Goal: Entertainment & Leisure: Browse casually

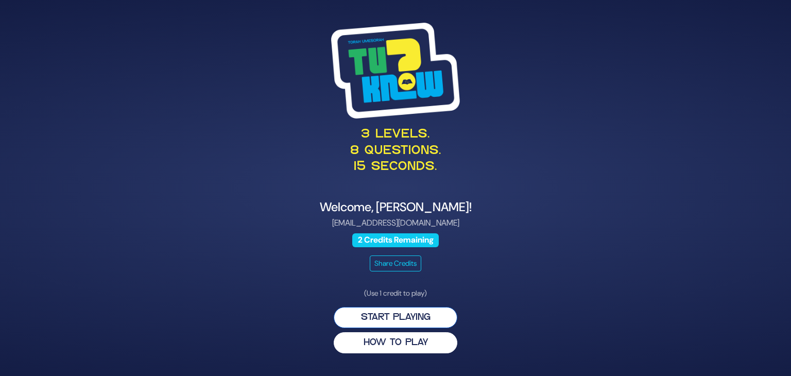
click at [381, 315] on button "Start Playing" at bounding box center [396, 317] width 124 height 21
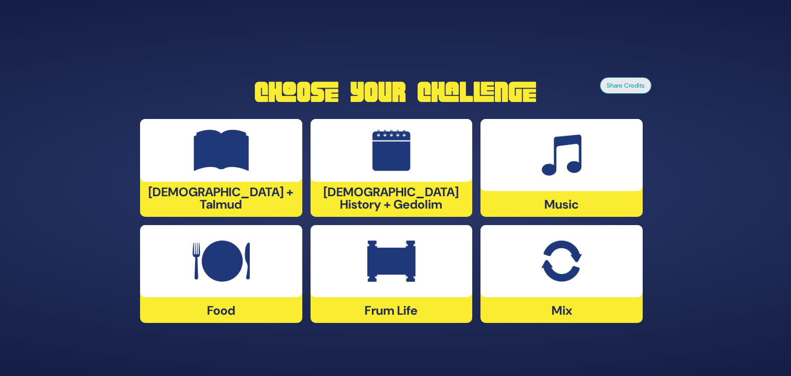
click at [231, 169] on img at bounding box center [222, 150] width 56 height 41
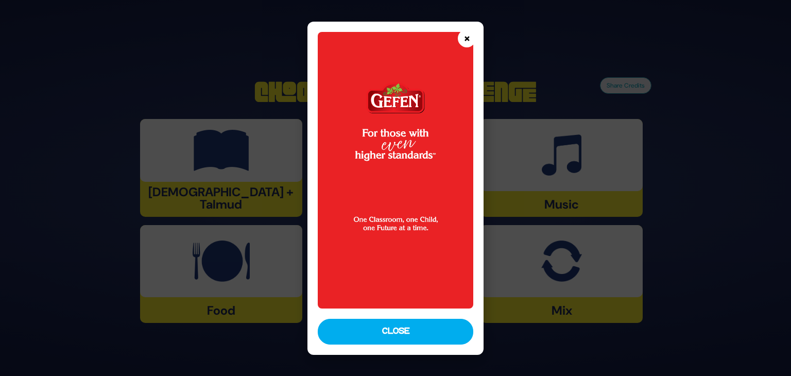
click at [470, 38] on button "×" at bounding box center [467, 38] width 18 height 18
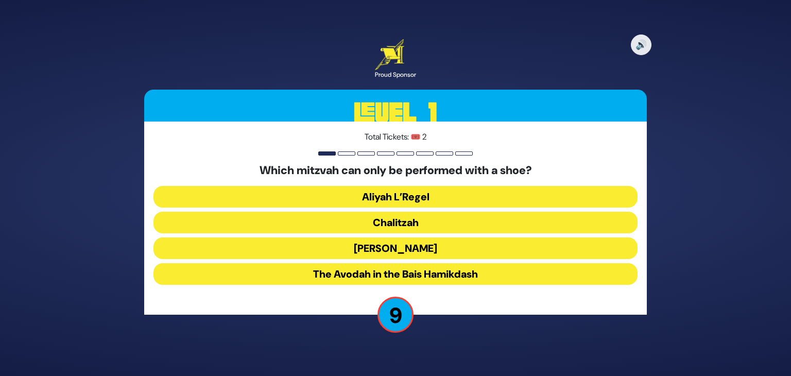
click at [365, 226] on button "Chalitzah" at bounding box center [396, 223] width 484 height 22
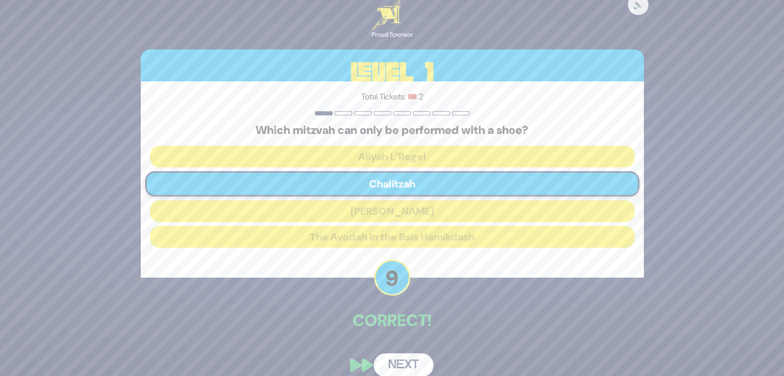
click at [400, 365] on button "Next" at bounding box center [404, 365] width 60 height 24
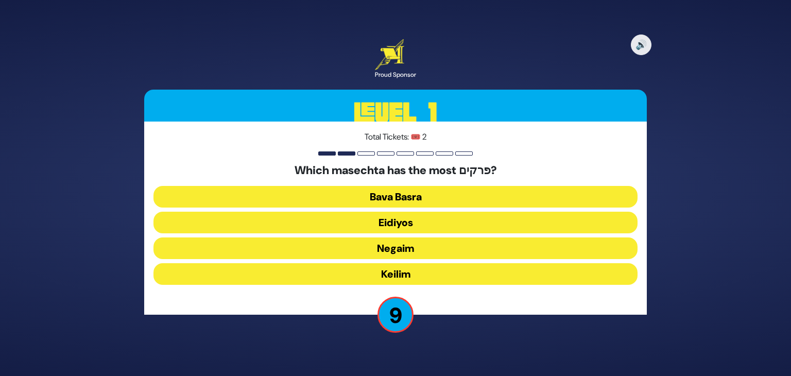
click at [398, 275] on button "Keilim" at bounding box center [396, 274] width 484 height 22
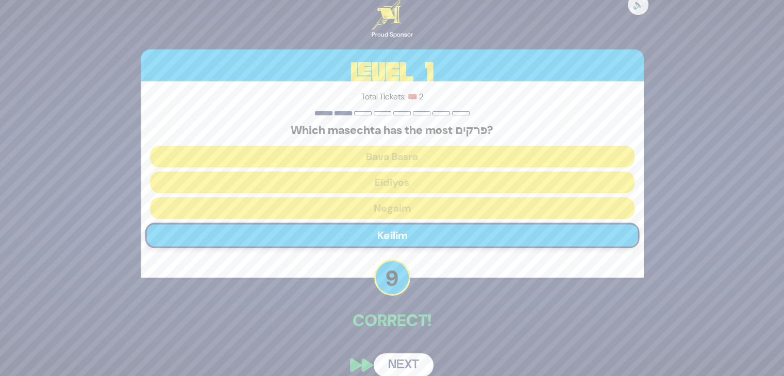
click at [414, 365] on button "Next" at bounding box center [404, 365] width 60 height 24
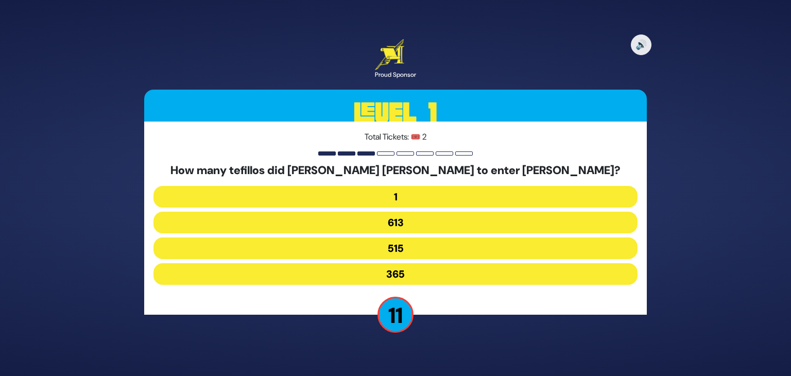
click at [383, 253] on button "515" at bounding box center [396, 249] width 484 height 22
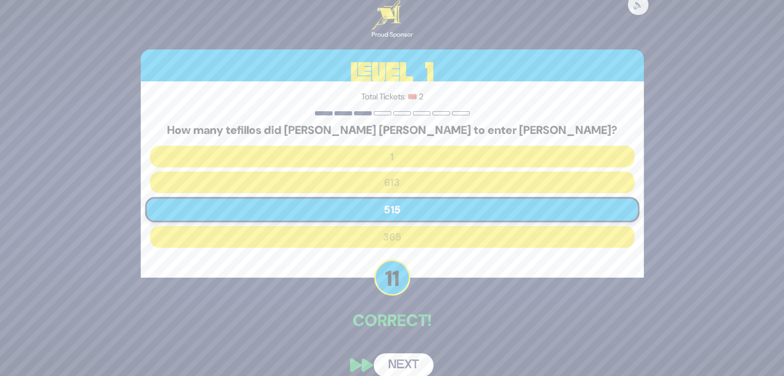
click at [414, 360] on button "Next" at bounding box center [404, 365] width 60 height 24
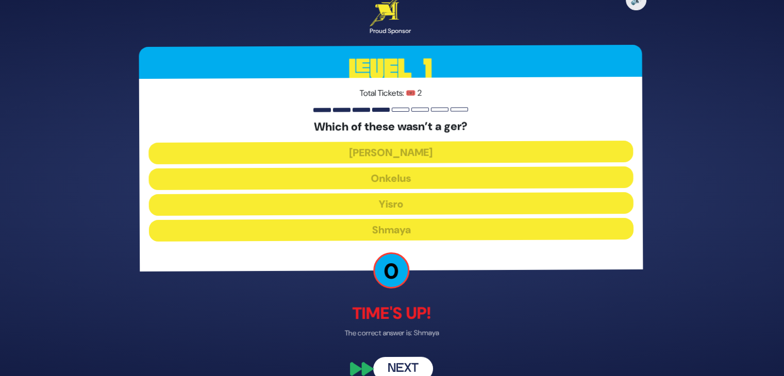
click at [405, 365] on button "Next" at bounding box center [404, 369] width 60 height 24
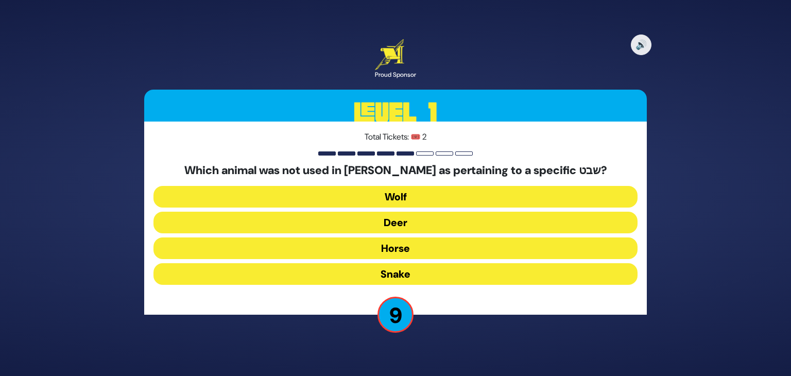
click at [414, 251] on button "Horse" at bounding box center [396, 249] width 484 height 22
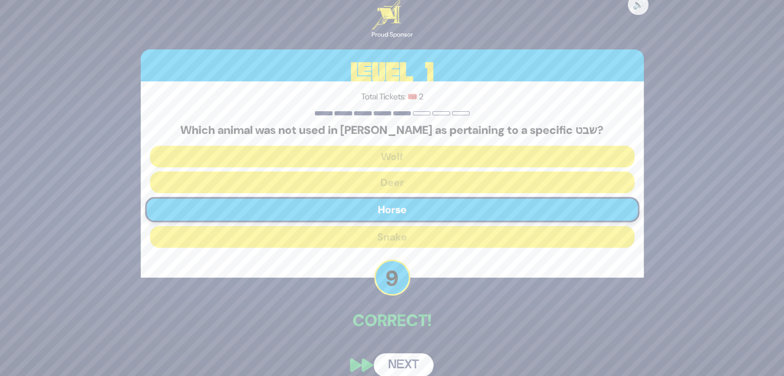
click at [402, 361] on button "Next" at bounding box center [404, 365] width 60 height 24
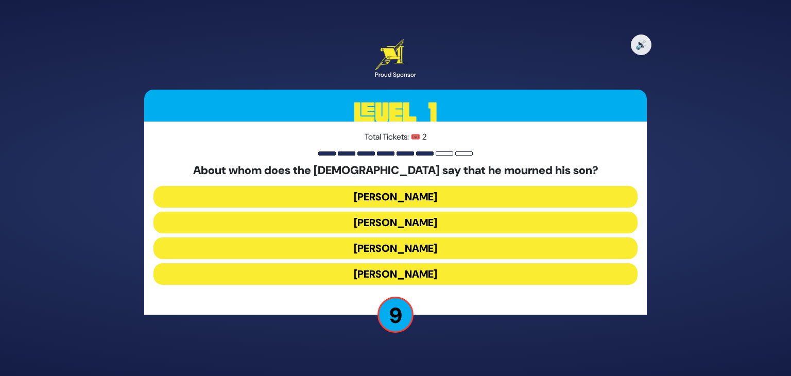
click at [403, 220] on button "[PERSON_NAME]" at bounding box center [396, 223] width 484 height 22
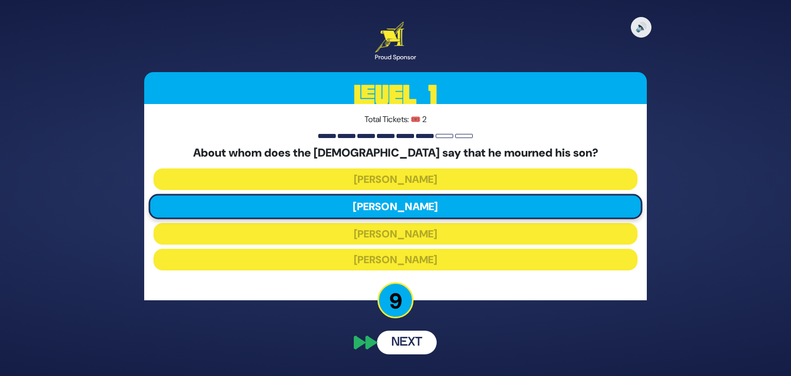
click at [412, 339] on button "Next" at bounding box center [407, 343] width 60 height 24
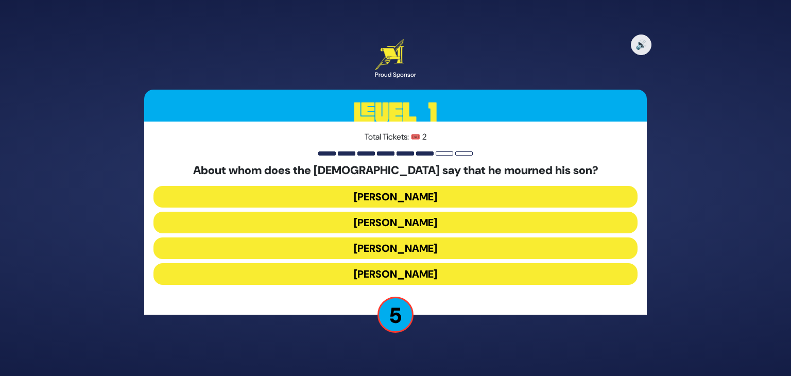
click at [414, 198] on button "[PERSON_NAME]" at bounding box center [396, 197] width 484 height 22
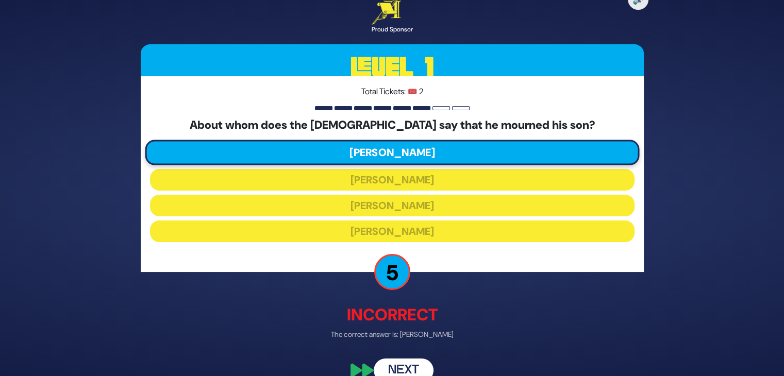
click at [409, 368] on button "Next" at bounding box center [404, 371] width 60 height 24
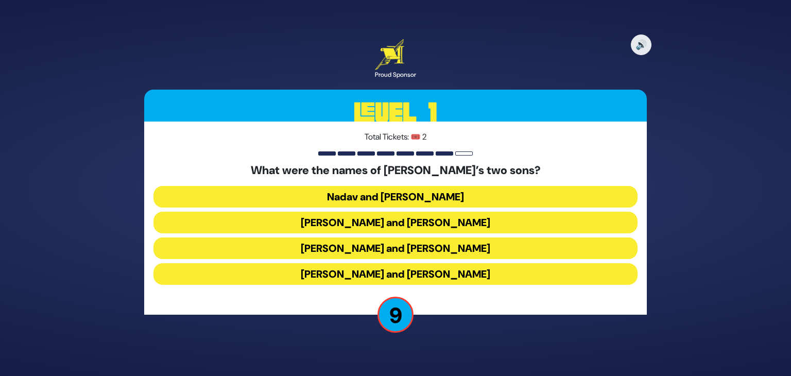
click at [417, 275] on button "[PERSON_NAME] and [PERSON_NAME]" at bounding box center [396, 274] width 484 height 22
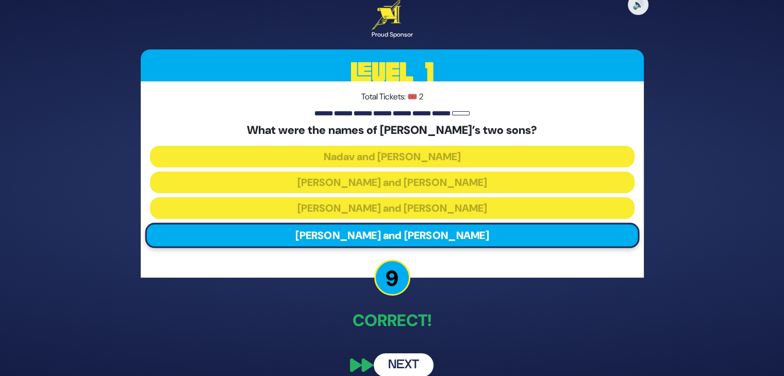
click at [408, 358] on button "Next" at bounding box center [404, 365] width 60 height 24
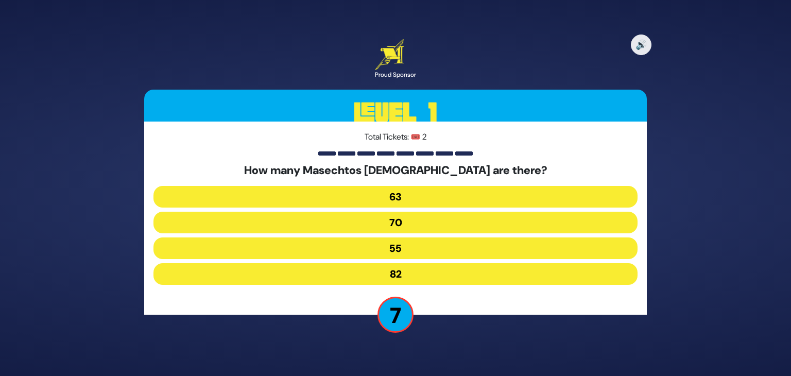
click at [405, 202] on button "63" at bounding box center [396, 197] width 484 height 22
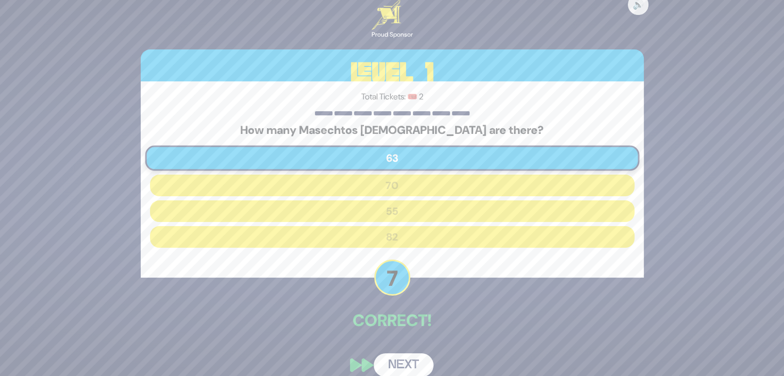
click at [405, 366] on button "Next" at bounding box center [404, 365] width 60 height 24
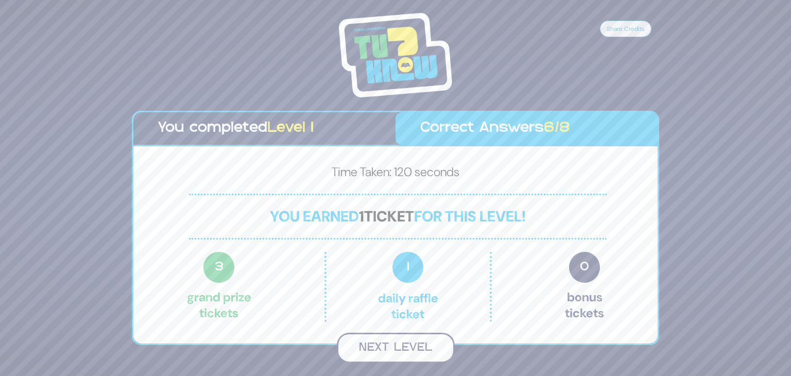
click at [389, 355] on button "Next Level" at bounding box center [396, 348] width 118 height 30
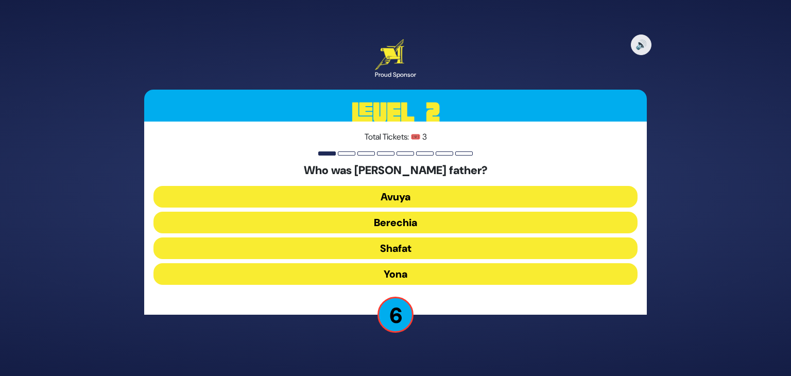
click at [414, 222] on button "Berechia" at bounding box center [396, 223] width 484 height 22
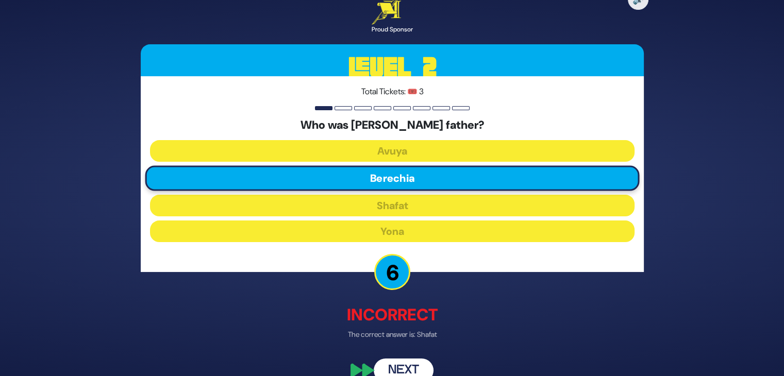
click at [403, 367] on button "Next" at bounding box center [404, 371] width 60 height 24
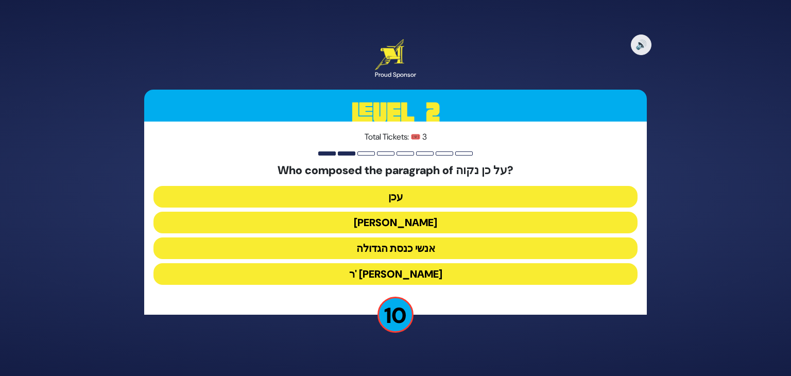
click at [407, 224] on button "[PERSON_NAME]" at bounding box center [396, 223] width 484 height 22
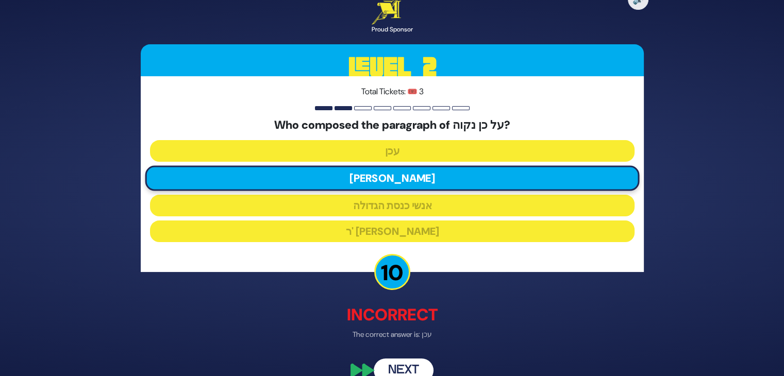
click at [409, 361] on button "Next" at bounding box center [404, 371] width 60 height 24
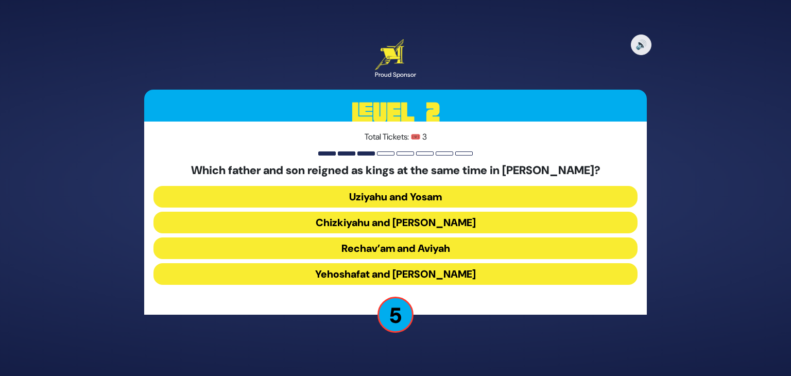
click at [402, 227] on button "Chizkiyahu and [PERSON_NAME]" at bounding box center [396, 223] width 484 height 22
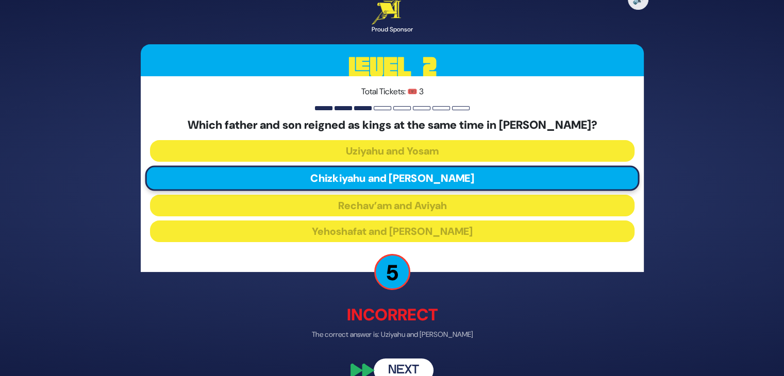
click at [402, 363] on button "Next" at bounding box center [404, 371] width 60 height 24
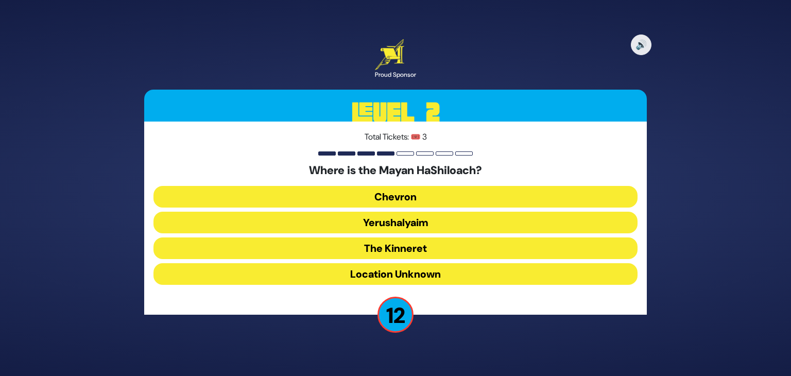
click at [403, 218] on button "Yerushalyaim" at bounding box center [396, 223] width 484 height 22
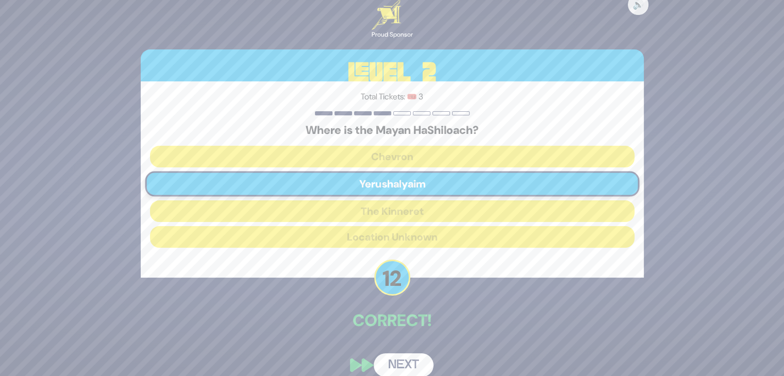
click at [411, 361] on button "Next" at bounding box center [404, 365] width 60 height 24
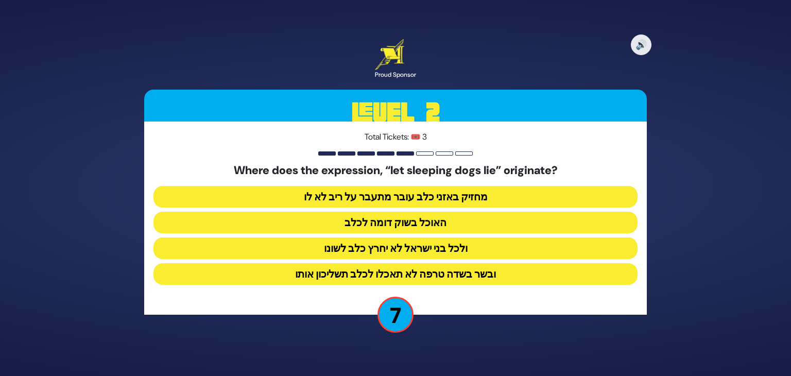
click at [415, 249] on button "ולכל בני ישראל לא יחרץ כלב לשונו" at bounding box center [396, 249] width 484 height 22
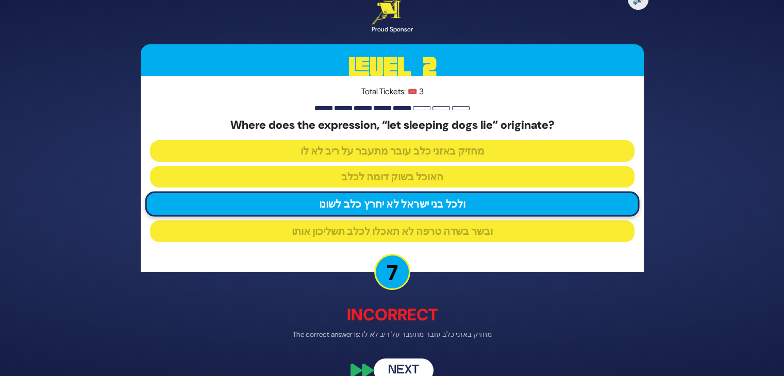
click at [407, 361] on button "Next" at bounding box center [404, 371] width 60 height 24
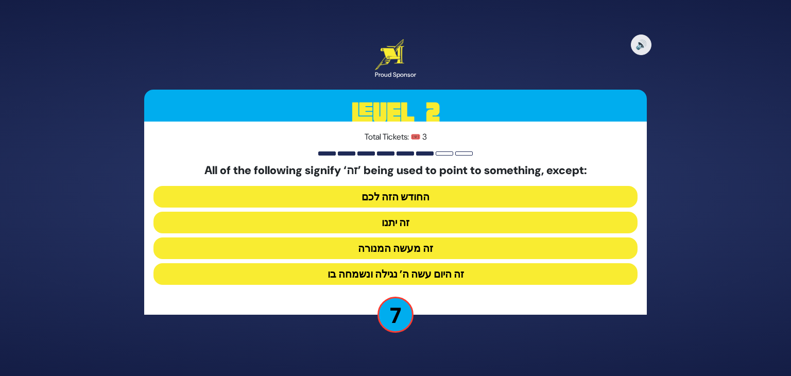
click at [414, 226] on button "זה יתנו" at bounding box center [396, 223] width 484 height 22
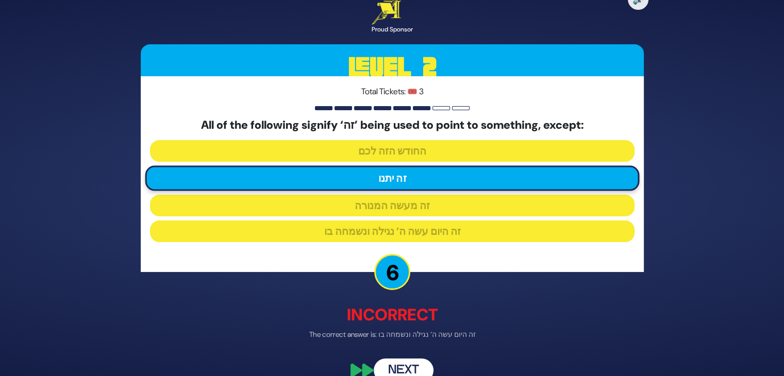
click at [408, 367] on button "Next" at bounding box center [404, 371] width 60 height 24
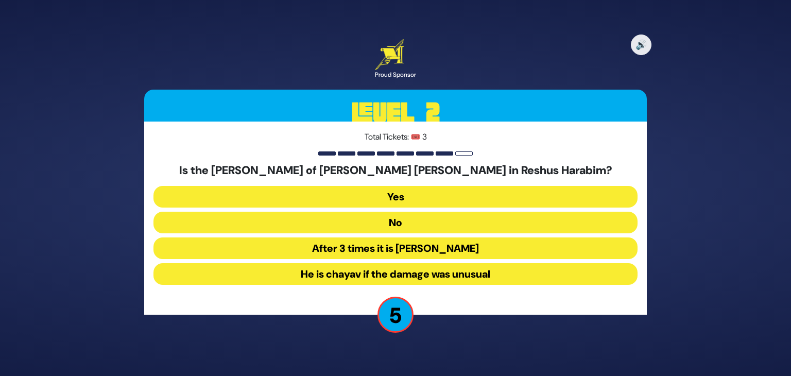
click at [418, 270] on button "He is chayav if the damage was unusual" at bounding box center [396, 274] width 484 height 22
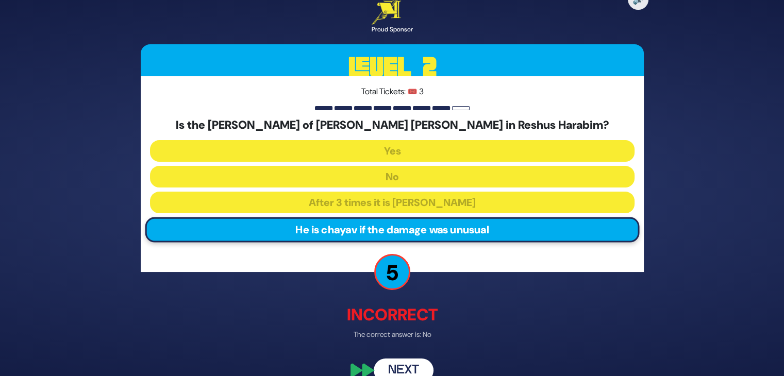
click at [391, 367] on button "Next" at bounding box center [404, 371] width 60 height 24
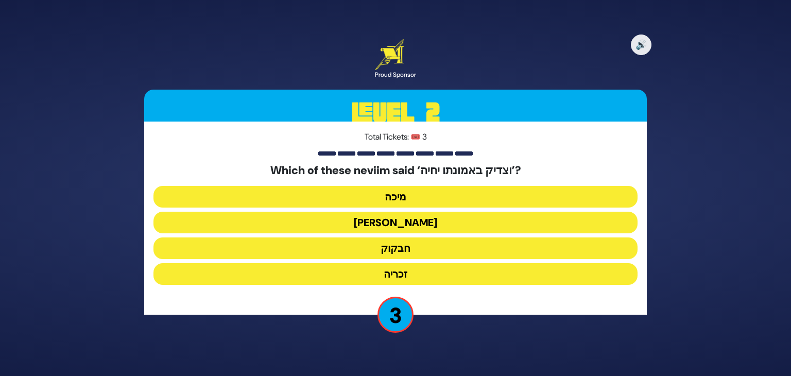
click at [414, 249] on button "חבקוק" at bounding box center [396, 249] width 484 height 22
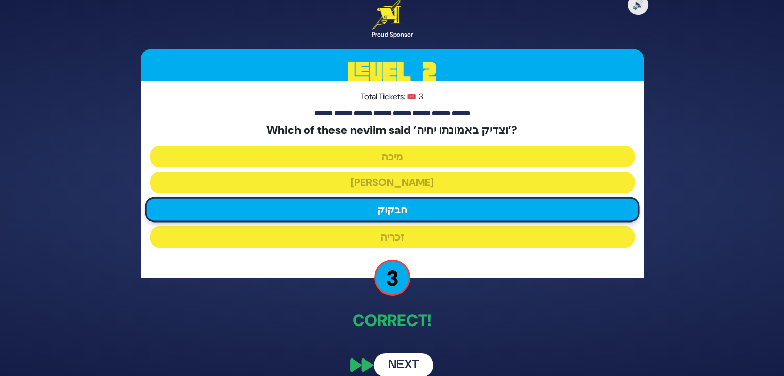
click at [400, 361] on button "Next" at bounding box center [404, 365] width 60 height 24
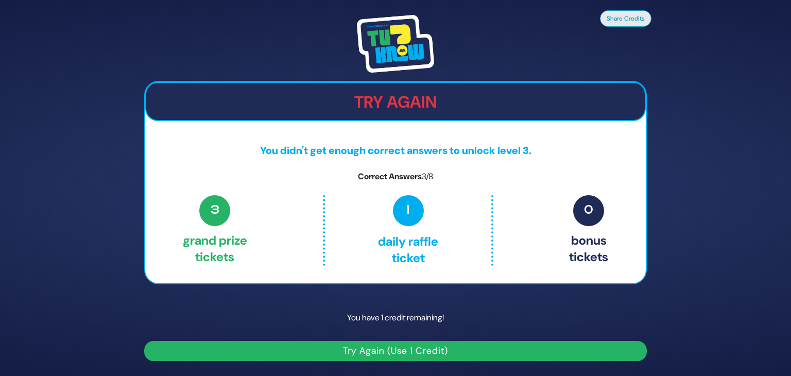
click at [510, 348] on button "Try Again (Use 1 Credit)" at bounding box center [395, 351] width 503 height 20
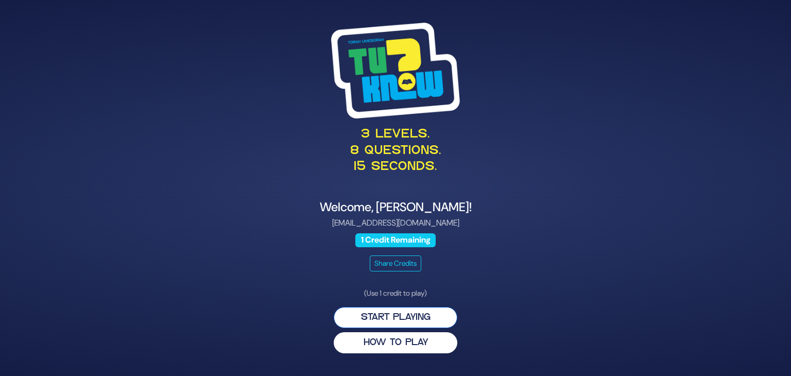
click at [386, 313] on button "Start Playing" at bounding box center [396, 317] width 124 height 21
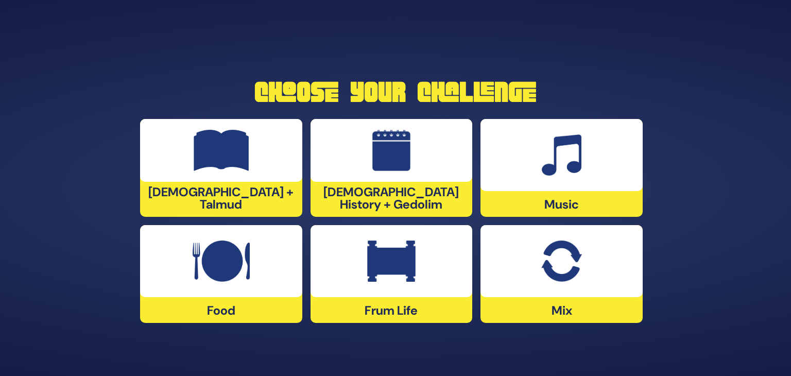
click at [540, 284] on div at bounding box center [562, 261] width 162 height 72
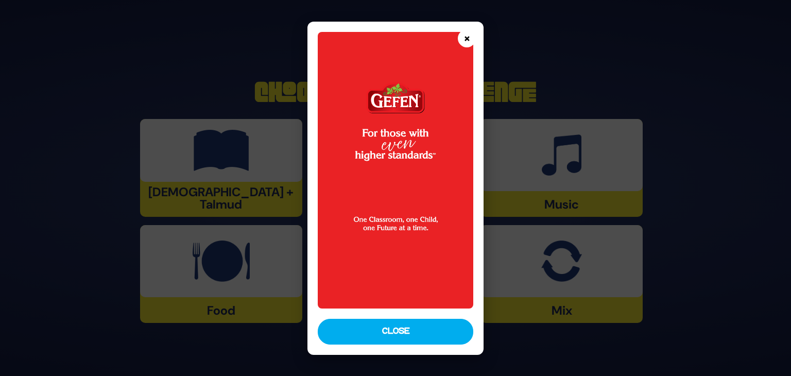
click at [473, 40] on button "×" at bounding box center [467, 38] width 18 height 18
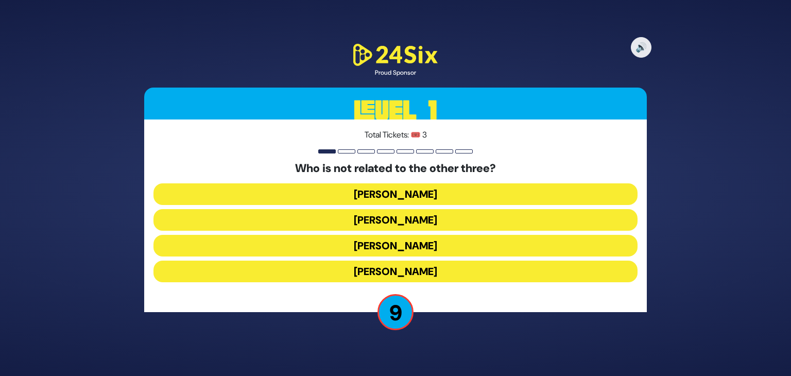
click at [422, 269] on button "Shie Fried" at bounding box center [396, 272] width 484 height 22
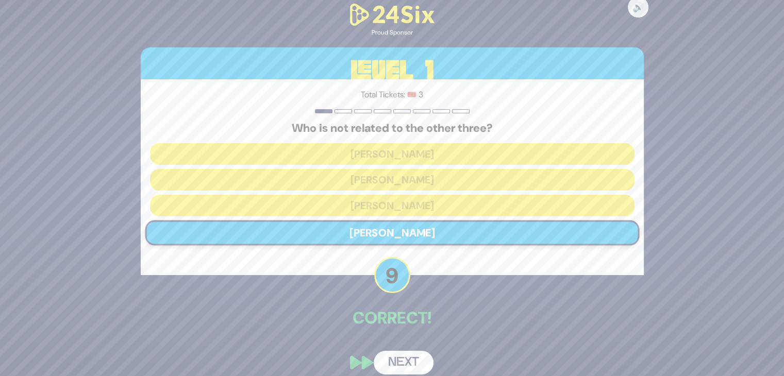
click at [408, 359] on button "Next" at bounding box center [404, 363] width 60 height 24
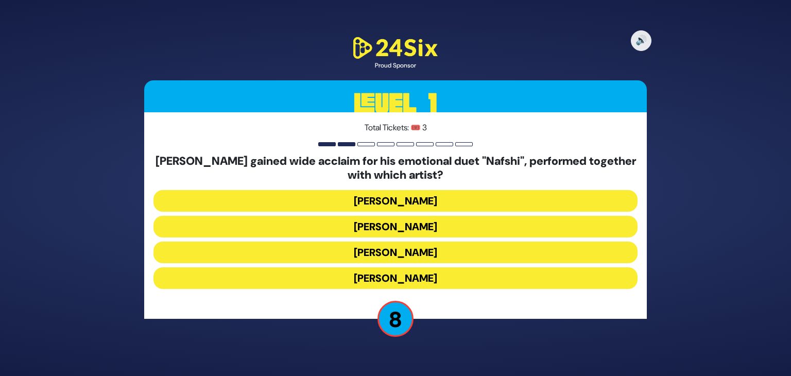
click at [412, 224] on button "Ishay Ribo" at bounding box center [396, 227] width 484 height 22
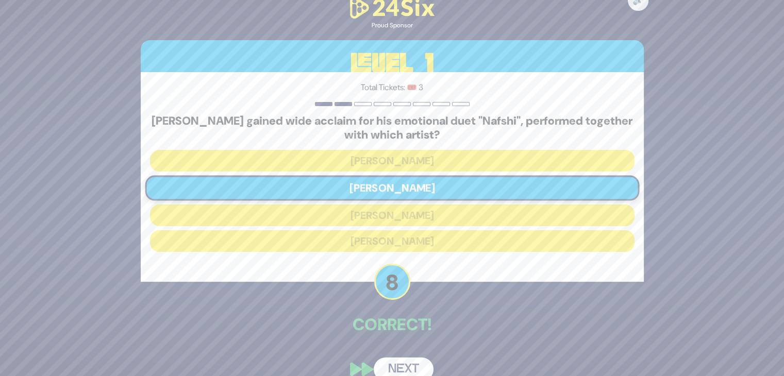
click at [406, 367] on button "Next" at bounding box center [404, 370] width 60 height 24
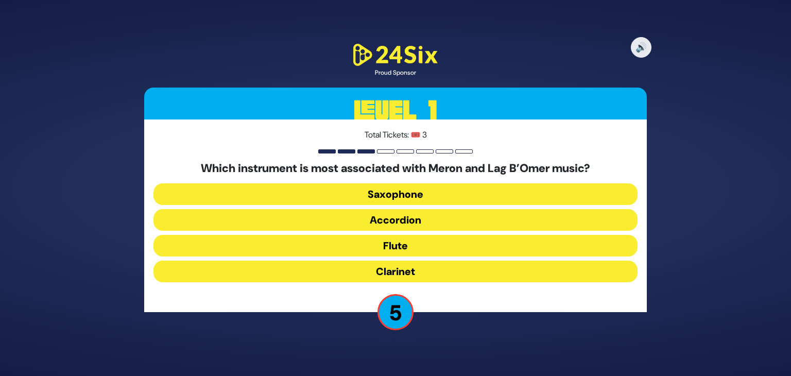
click at [422, 279] on button "Clarinet" at bounding box center [396, 272] width 484 height 22
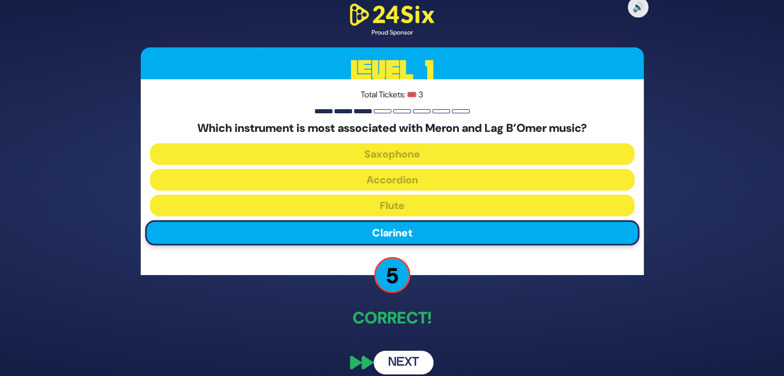
click at [414, 357] on button "Next" at bounding box center [404, 363] width 60 height 24
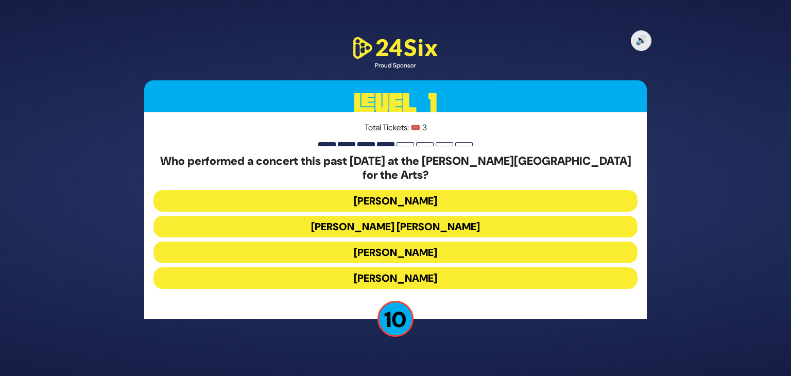
click at [374, 270] on button "Ishay Ribo" at bounding box center [396, 278] width 484 height 22
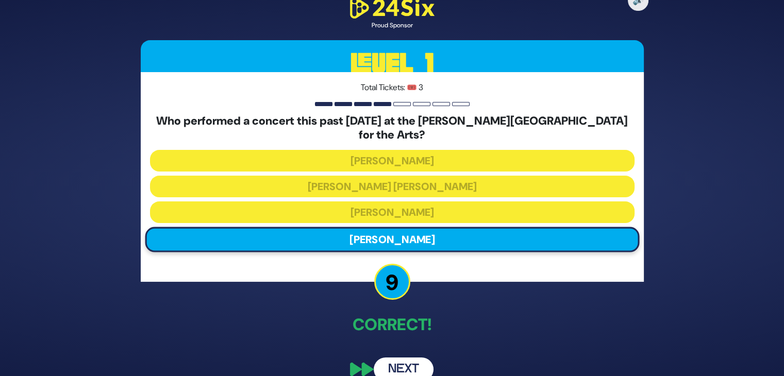
click at [405, 359] on button "Next" at bounding box center [404, 370] width 60 height 24
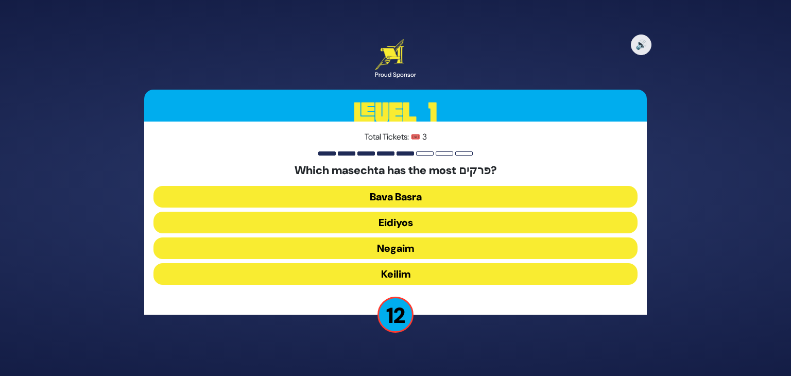
click at [409, 274] on button "Keilim" at bounding box center [396, 274] width 484 height 22
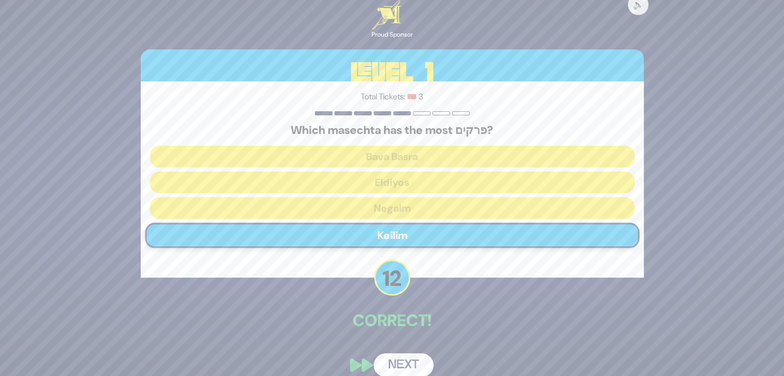
click at [401, 359] on button "Next" at bounding box center [404, 365] width 60 height 24
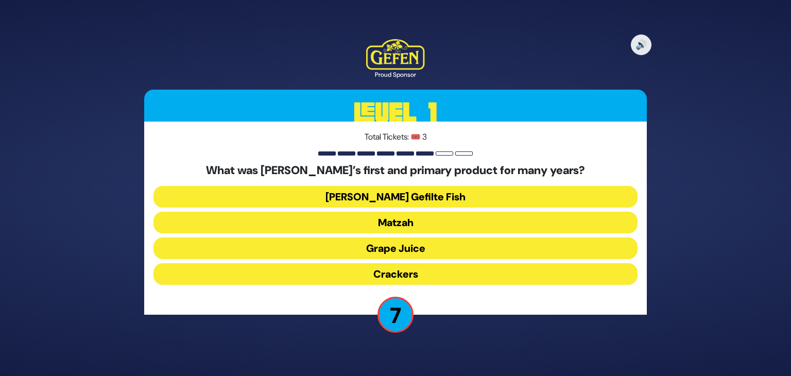
click at [422, 222] on button "Matzah" at bounding box center [396, 223] width 484 height 22
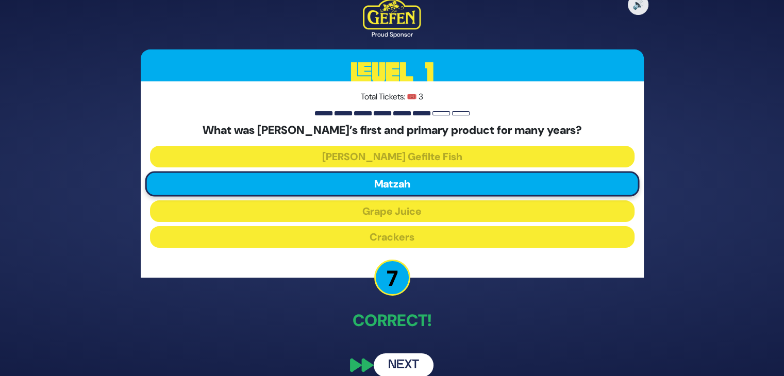
click at [421, 362] on button "Next" at bounding box center [404, 365] width 60 height 24
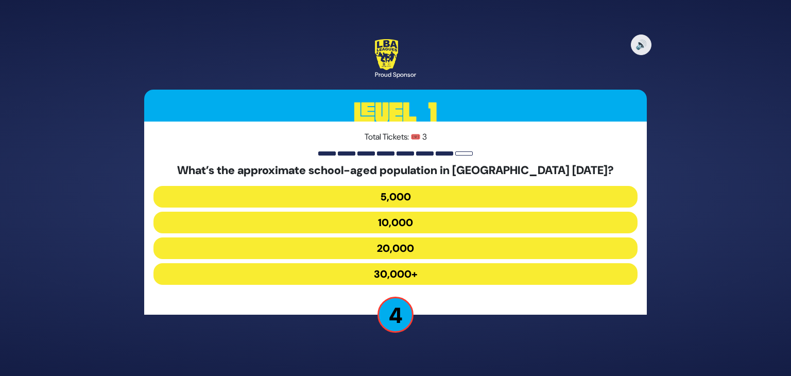
click at [421, 246] on button "20,000" at bounding box center [396, 249] width 484 height 22
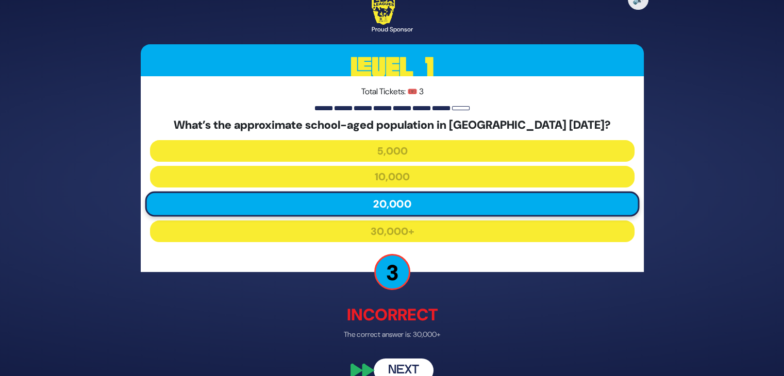
click at [404, 367] on button "Next" at bounding box center [404, 371] width 60 height 24
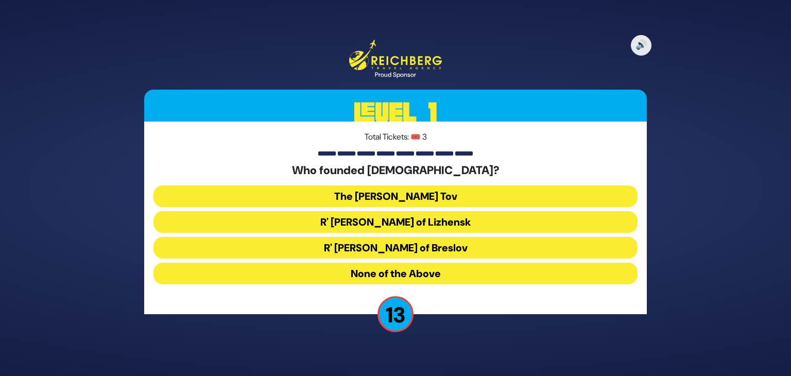
click at [403, 197] on button "The Baal Shem Tov" at bounding box center [396, 196] width 484 height 22
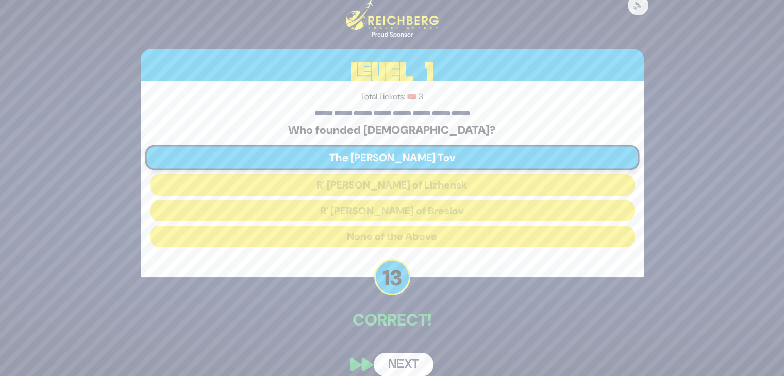
click at [402, 364] on button "Next" at bounding box center [404, 365] width 60 height 24
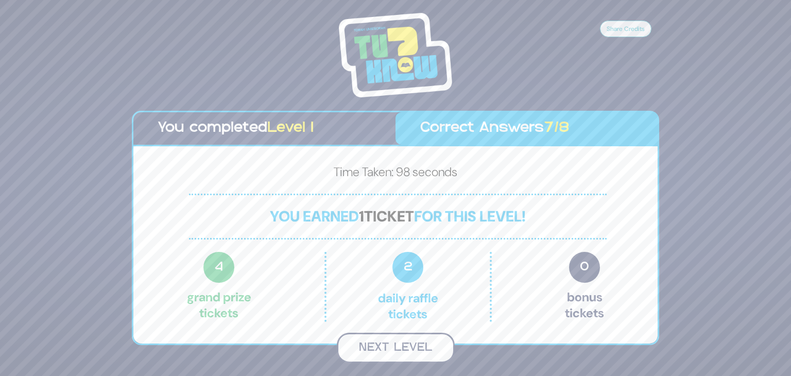
click at [420, 347] on button "Next Level" at bounding box center [396, 348] width 118 height 30
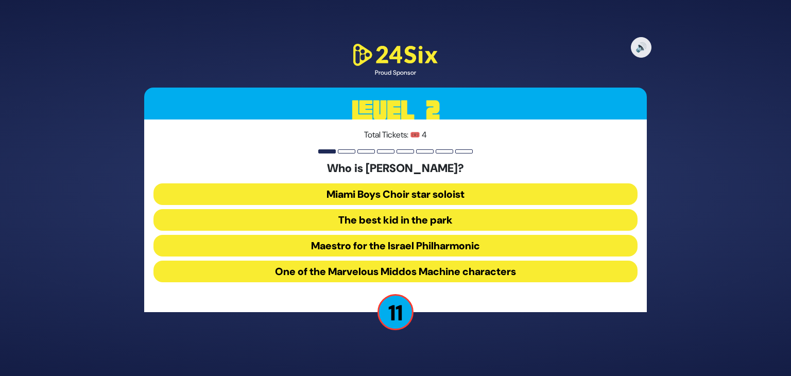
click at [416, 223] on button "The best kid in the park" at bounding box center [396, 220] width 484 height 22
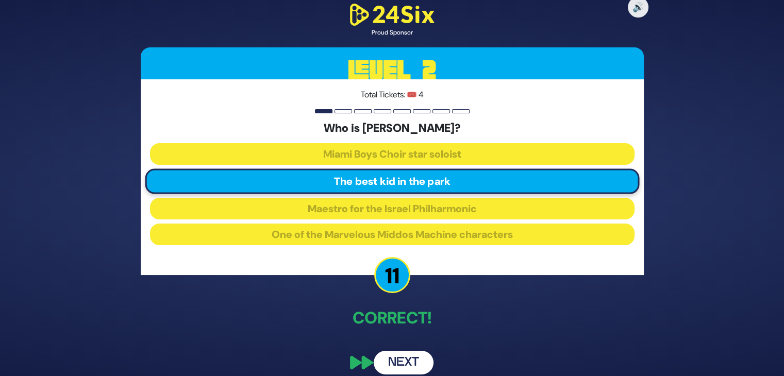
click at [409, 357] on button "Next" at bounding box center [404, 363] width 60 height 24
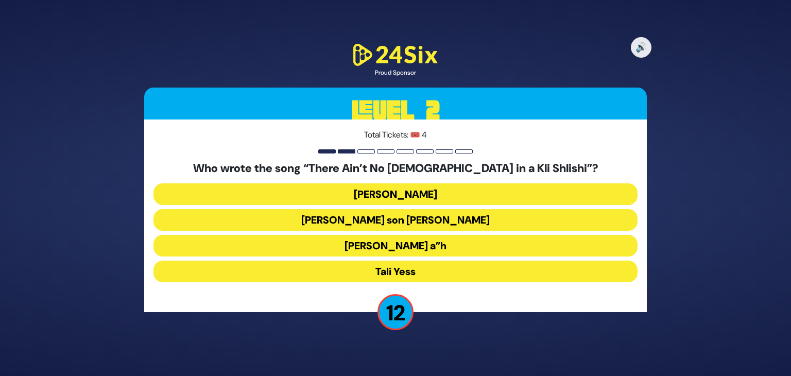
click at [412, 248] on button "Moshe Yess a”h" at bounding box center [396, 246] width 484 height 22
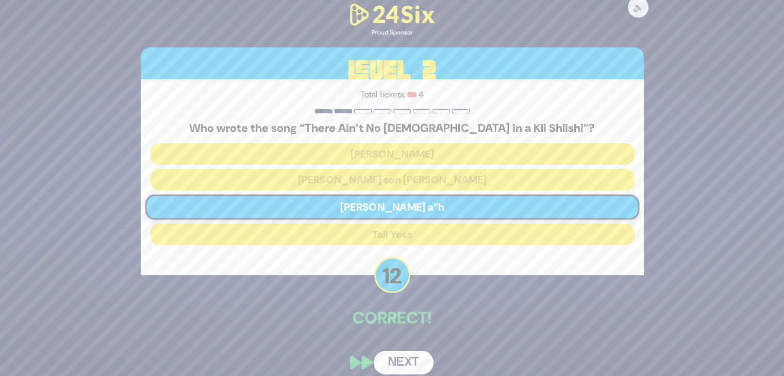
click at [408, 359] on button "Next" at bounding box center [404, 363] width 60 height 24
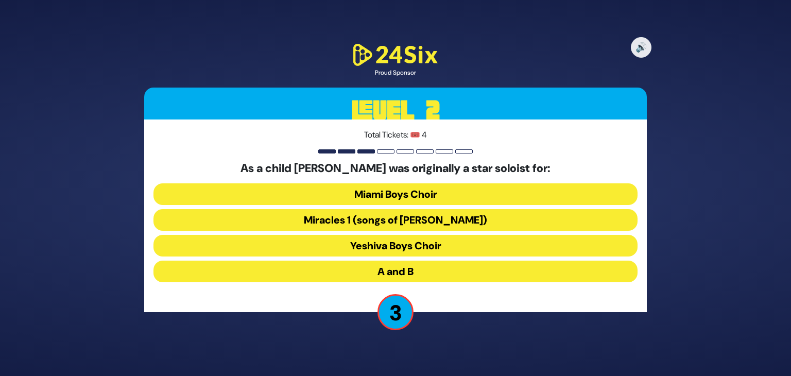
click at [406, 244] on button "Yeshiva Boys Choir" at bounding box center [396, 246] width 484 height 22
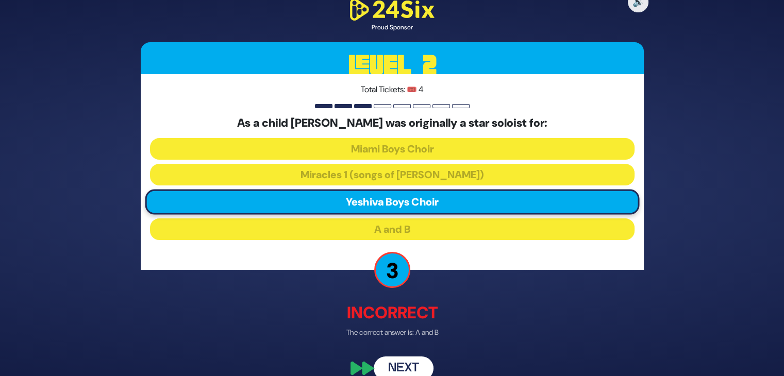
click at [398, 361] on button "Next" at bounding box center [404, 369] width 60 height 24
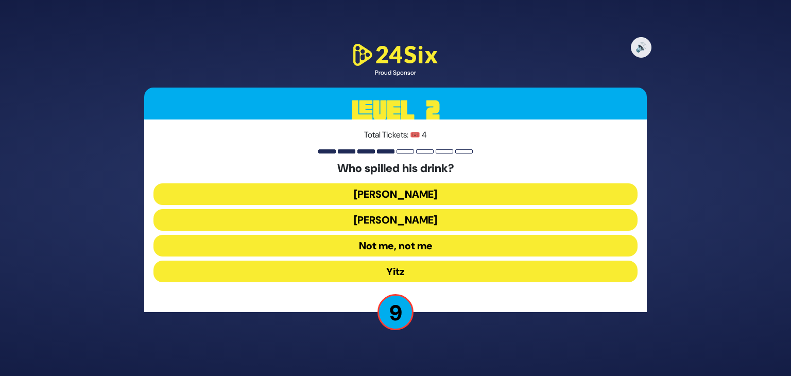
click at [402, 245] on button "Not me, not me" at bounding box center [396, 246] width 484 height 22
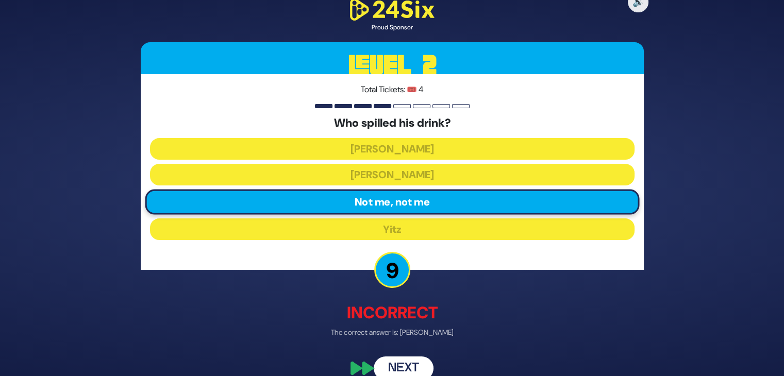
click at [397, 366] on button "Next" at bounding box center [404, 369] width 60 height 24
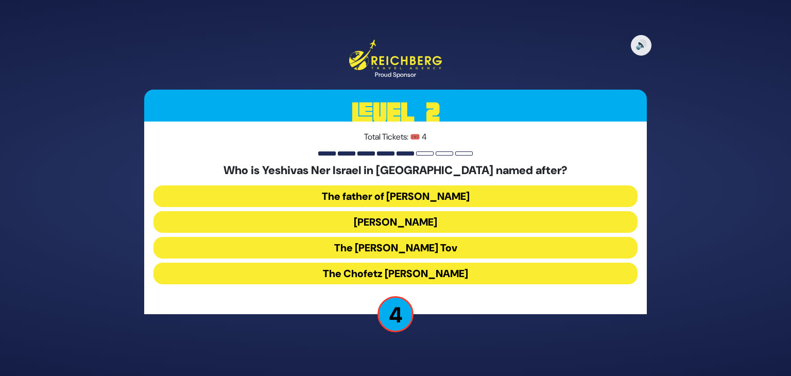
click at [418, 274] on button "The Chofetz Chaim" at bounding box center [396, 274] width 484 height 22
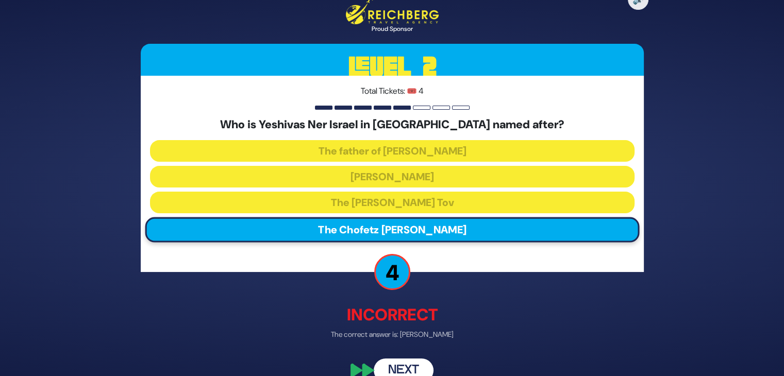
click at [394, 363] on button "Next" at bounding box center [404, 371] width 60 height 24
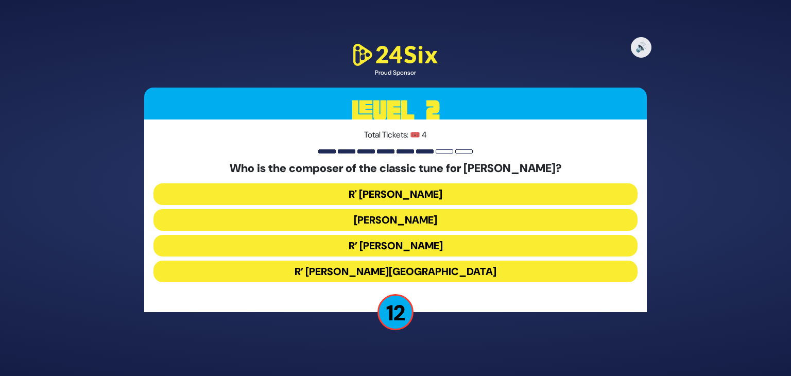
click at [429, 244] on button "R’ Moshe Goldman" at bounding box center [396, 246] width 484 height 22
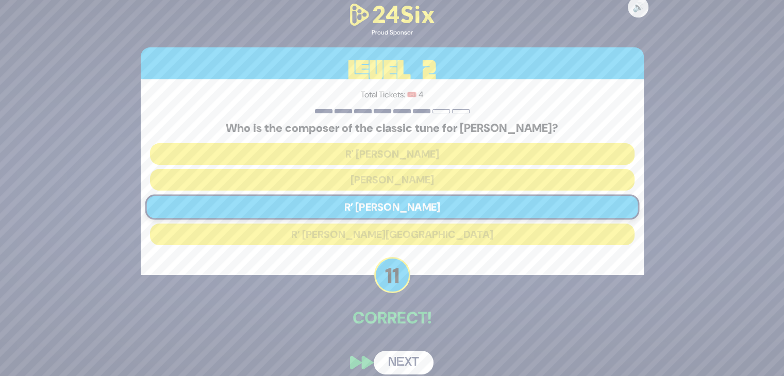
click at [409, 363] on button "Next" at bounding box center [404, 363] width 60 height 24
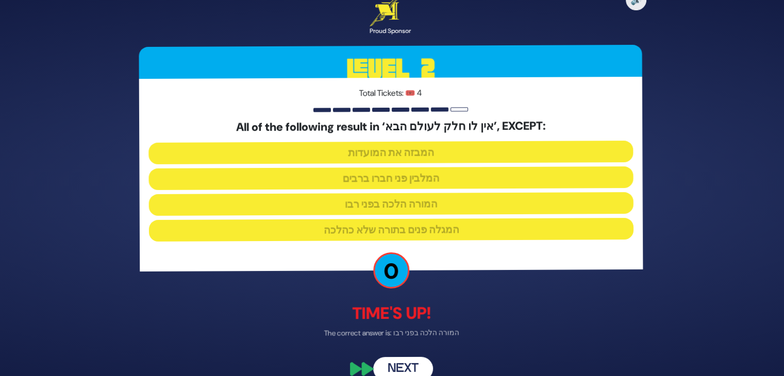
click at [415, 252] on div "Total Tickets: 🎟️ 4 All of the following result in ‘אין לו חלק לעולם הבא’, EXCE…" at bounding box center [392, 174] width 503 height 193
click at [406, 366] on button "Next" at bounding box center [404, 369] width 60 height 24
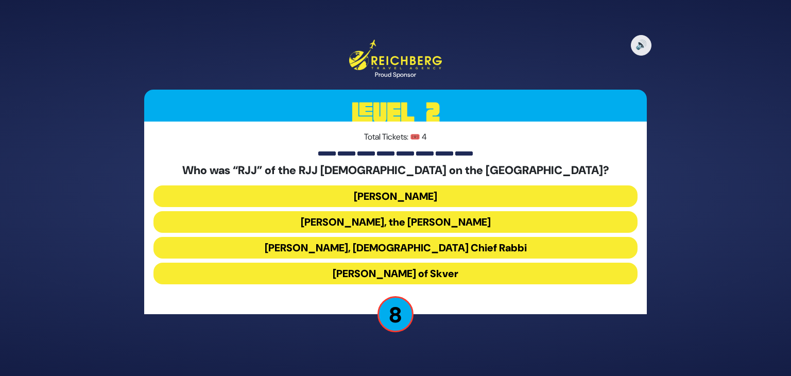
click at [430, 218] on button "Rabbi Yaakov Yosef Yoszef, the Rav HaKolel" at bounding box center [396, 222] width 484 height 22
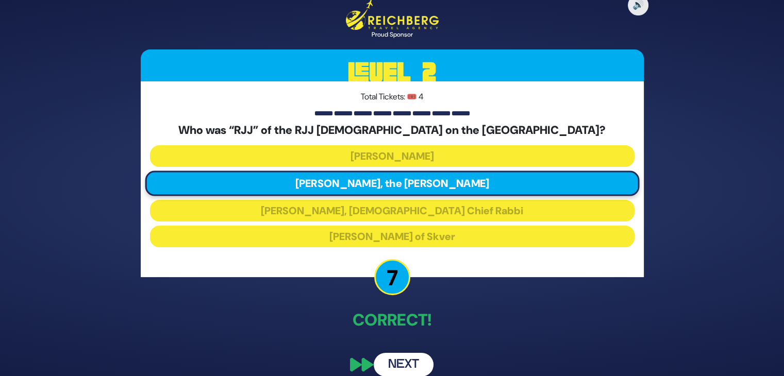
click at [400, 360] on button "Next" at bounding box center [404, 365] width 60 height 24
